Goal: Task Accomplishment & Management: Use online tool/utility

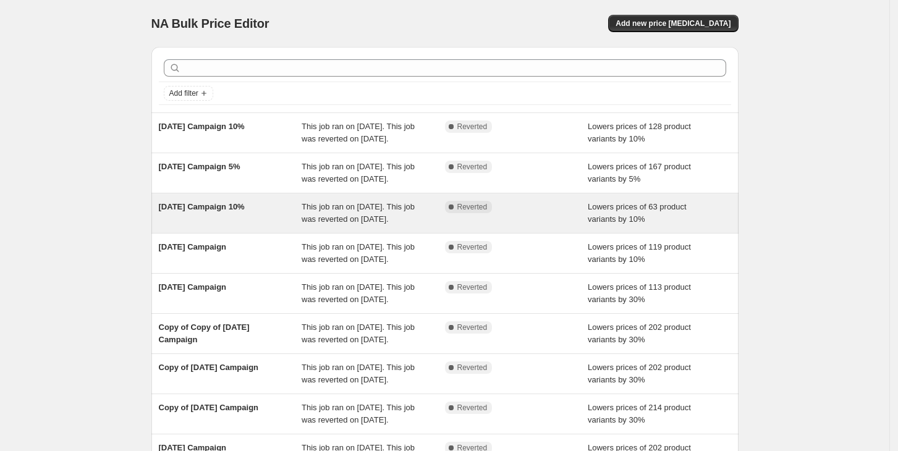
click at [431, 226] on div "This job ran on [DATE]. This job was reverted on [DATE]." at bounding box center [373, 213] width 143 height 25
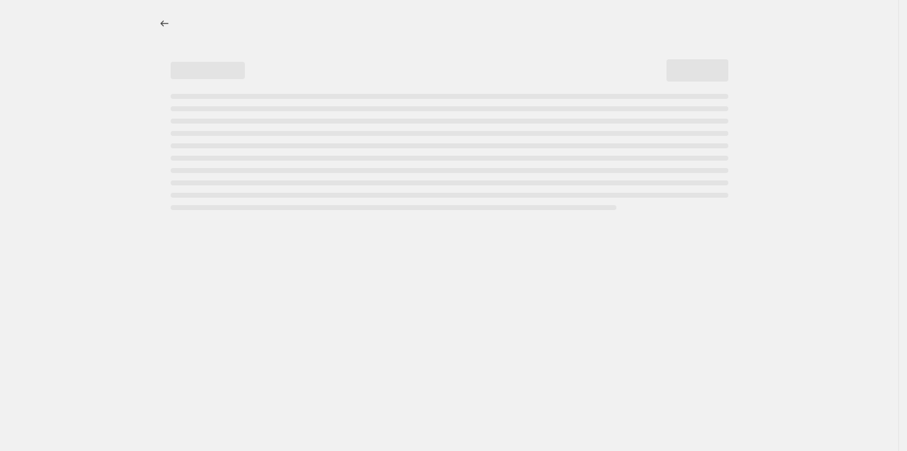
select select "percentage"
select select "no_change"
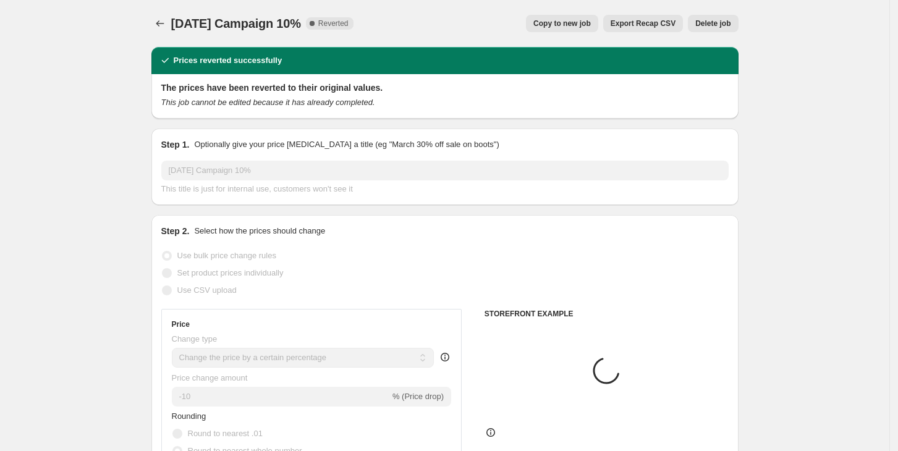
select select "collection"
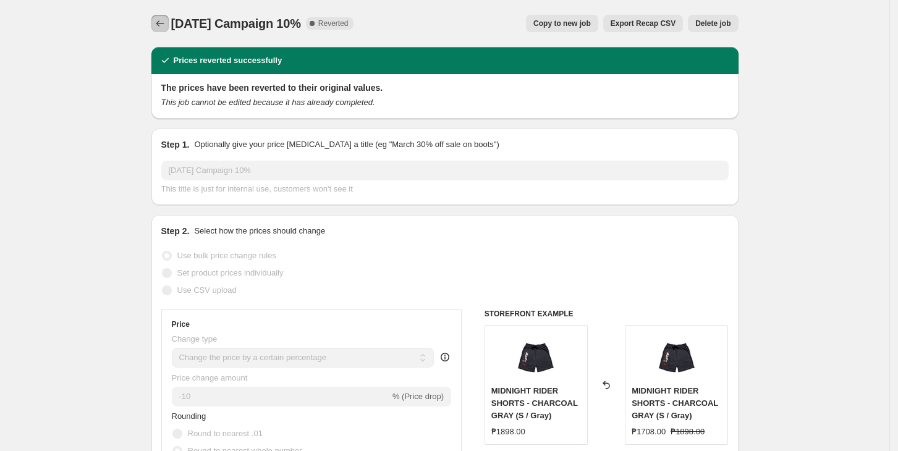
click at [166, 22] on icon "Price change jobs" at bounding box center [160, 23] width 12 height 12
